Goal: Task Accomplishment & Management: Complete application form

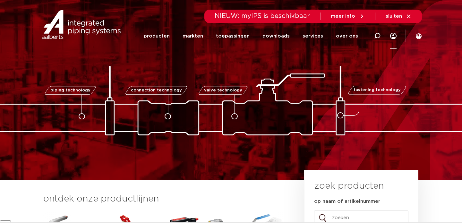
click at [394, 36] on icon at bounding box center [393, 36] width 6 height 6
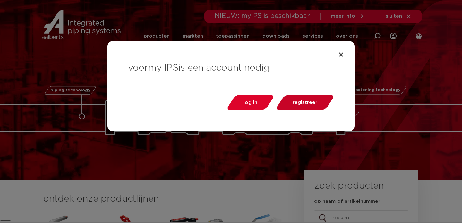
click at [316, 103] on span "registreer" at bounding box center [305, 102] width 25 height 5
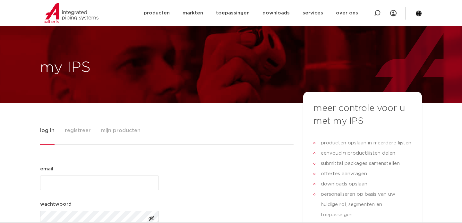
click at [78, 124] on span "registreer" at bounding box center [78, 130] width 26 height 13
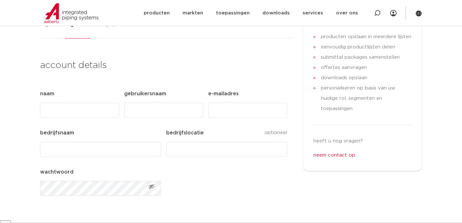
click at [214, 149] on input "bedrijfslocatie" at bounding box center [226, 149] width 121 height 15
drag, startPoint x: 209, startPoint y: 132, endPoint x: 166, endPoint y: 134, distance: 43.1
type textarea "bedrijfslocatie"
click at [183, 150] on input "bedrijfslocatie" at bounding box center [226, 149] width 121 height 15
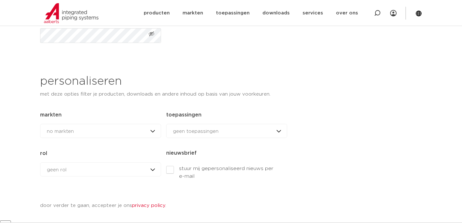
scroll to position [261, 0]
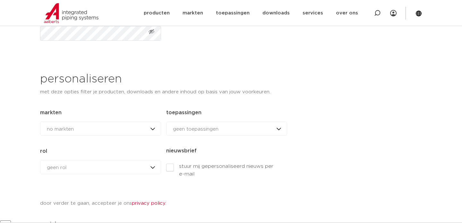
click at [81, 130] on div "no markten no markten woningbouw brandbeveiliging datacenters utiliteitsbouw in…" at bounding box center [100, 129] width 121 height 14
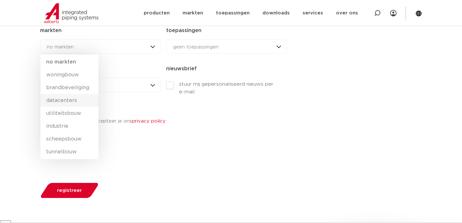
scroll to position [345, 0]
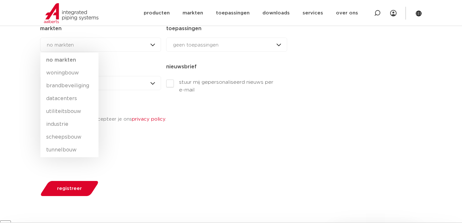
click at [218, 156] on div "Tabs. Open items met enter of spatie, sluit af met escape en navigeer met de pi…" at bounding box center [163, 157] width 247 height 25
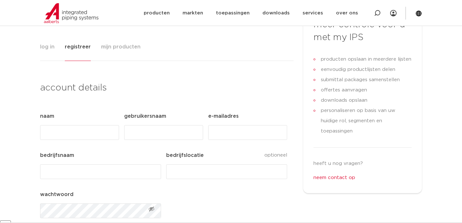
scroll to position [91, 0]
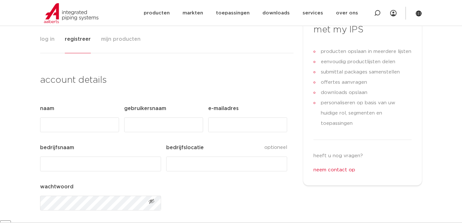
click at [168, 125] on input "Gebruikersnaam (Vereist)" at bounding box center [163, 124] width 79 height 15
click at [233, 124] on input "E-mailadres (Vereist)" at bounding box center [247, 124] width 79 height 15
click at [142, 124] on input "Gebruikersnaam (Vereist)" at bounding box center [163, 124] width 79 height 15
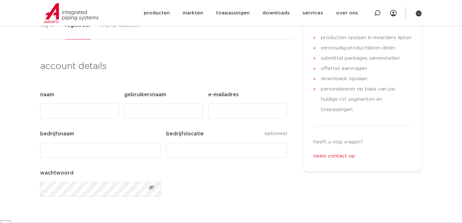
scroll to position [106, 0]
click at [198, 151] on input "bedrijfslocatie" at bounding box center [226, 149] width 121 height 15
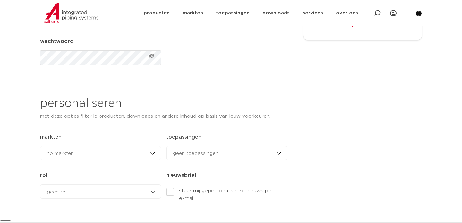
scroll to position [239, 0]
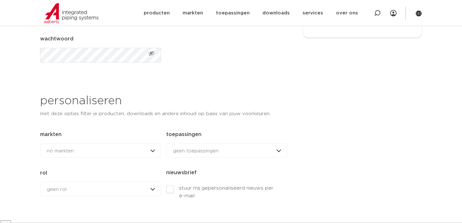
click at [154, 154] on div "no markten no markten woningbouw brandbeveiliging datacenters utiliteitsbouw in…" at bounding box center [100, 150] width 121 height 14
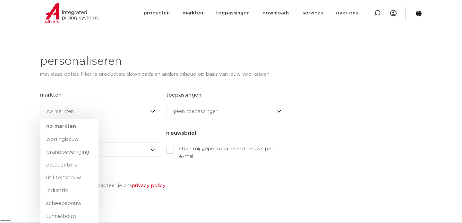
scroll to position [289, 0]
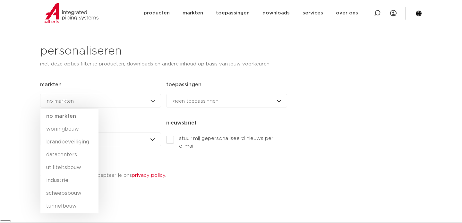
click at [223, 104] on div "geen toepassingen geen toepassingen drinkwater aardgas verwarming & koeling sol…" at bounding box center [226, 101] width 121 height 14
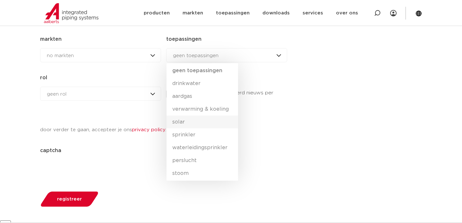
scroll to position [337, 0]
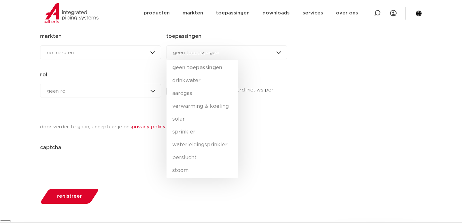
click at [266, 108] on div "Comments Dit veld is bedoeld voor validatiedoeleinden en moet niet [PERSON_NAME…" at bounding box center [163, 17] width 247 height 320
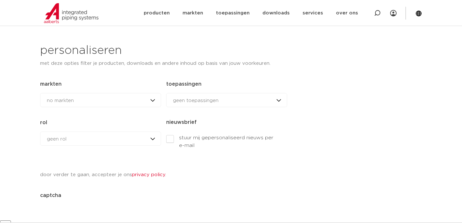
scroll to position [289, 0]
click at [154, 139] on div "geen rol geen rol geen rol installateur ingenieur [PERSON_NAME] andere rol" at bounding box center [100, 139] width 121 height 14
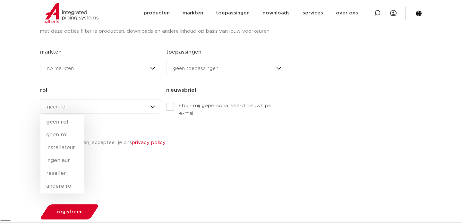
scroll to position [327, 0]
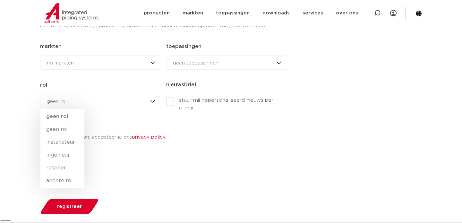
click at [72, 101] on div "geen rol geen rol geen rol installateur ingenieur [PERSON_NAME] andere rol" at bounding box center [100, 101] width 121 height 14
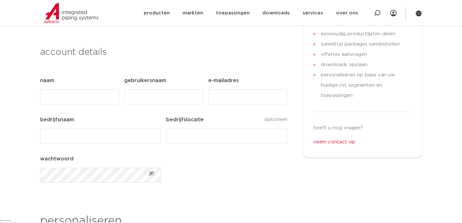
scroll to position [118, 0]
click at [204, 134] on input "bedrijfslocatie" at bounding box center [226, 137] width 121 height 15
click at [128, 143] on input "bedrijfsnaam (Vereist)" at bounding box center [100, 137] width 121 height 15
click at [129, 142] on input "bedrijfsnaam (Vereist)" at bounding box center [100, 137] width 121 height 15
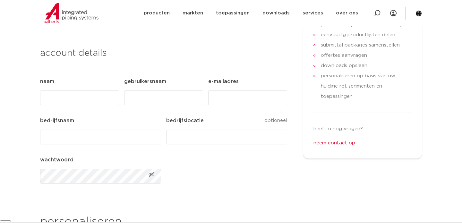
click at [195, 137] on input "bedrijfslocatie" at bounding box center [226, 137] width 121 height 15
click at [144, 137] on input "bedrijfsnaam (Vereist)" at bounding box center [100, 137] width 121 height 15
click at [187, 137] on input "bedrijfslocatie" at bounding box center [226, 137] width 121 height 15
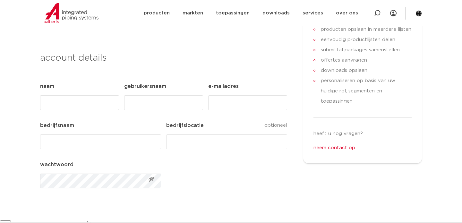
scroll to position [111, 0]
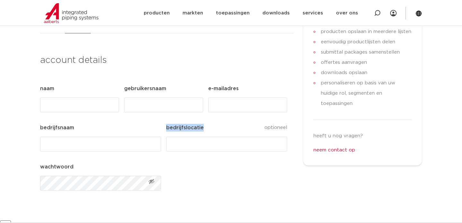
drag, startPoint x: 165, startPoint y: 126, endPoint x: 207, endPoint y: 127, distance: 41.7
copy label "bedrijfslocatie"
click at [200, 145] on input "bedrijfslocatie" at bounding box center [226, 144] width 121 height 15
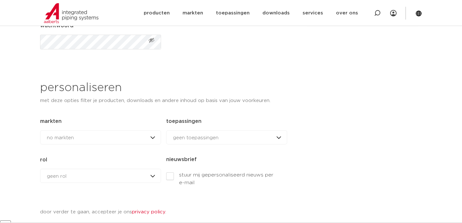
scroll to position [0, 0]
